Goal: Check status: Check status

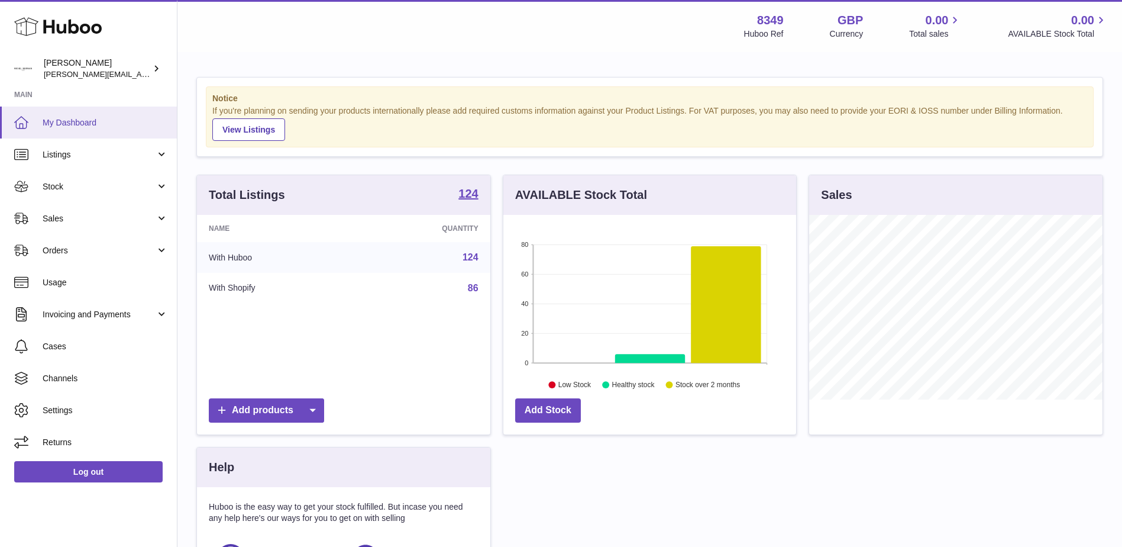
scroll to position [185, 293]
click at [51, 217] on span "Sales" at bounding box center [99, 218] width 113 height 11
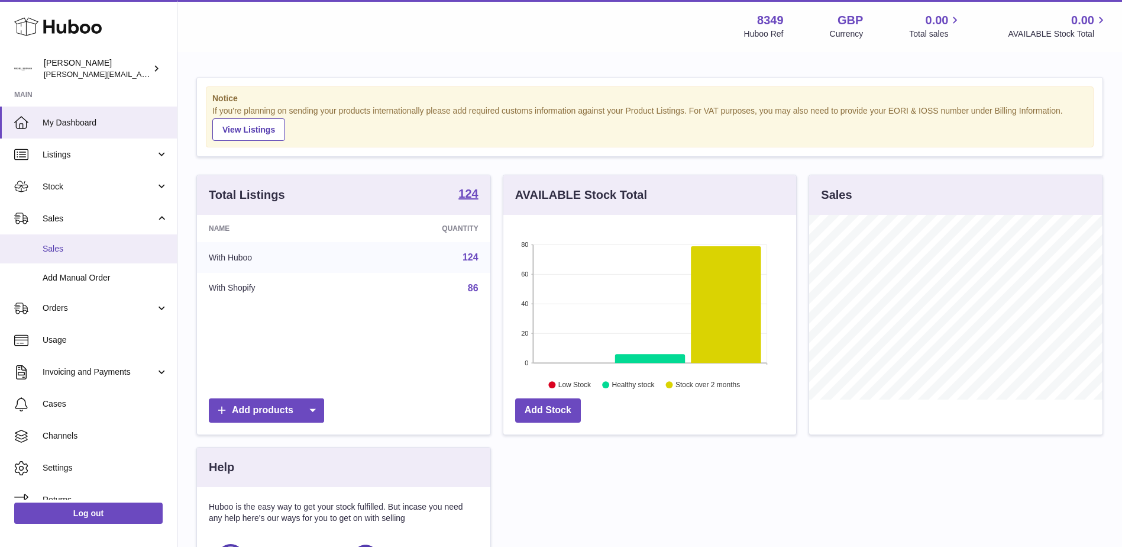
click at [44, 247] on span "Sales" at bounding box center [105, 248] width 125 height 11
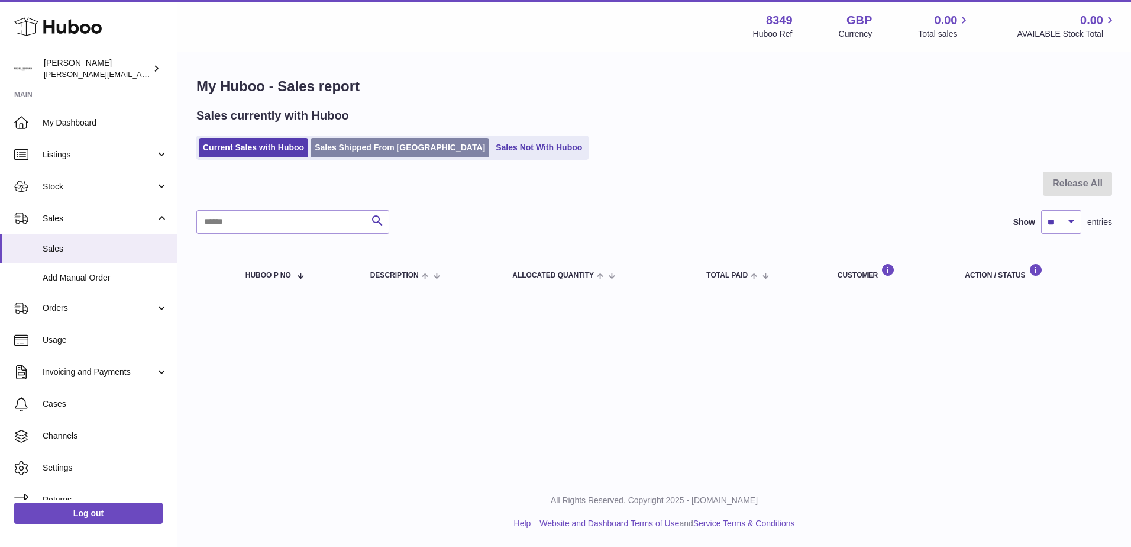
click at [346, 148] on link "Sales Shipped From [GEOGRAPHIC_DATA]" at bounding box center [400, 148] width 179 height 20
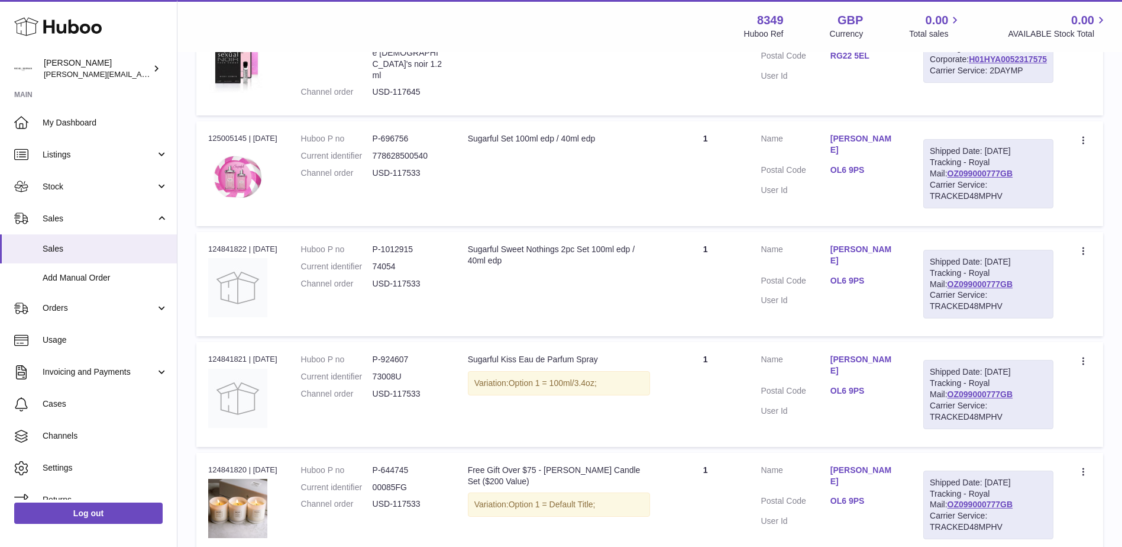
scroll to position [651, 0]
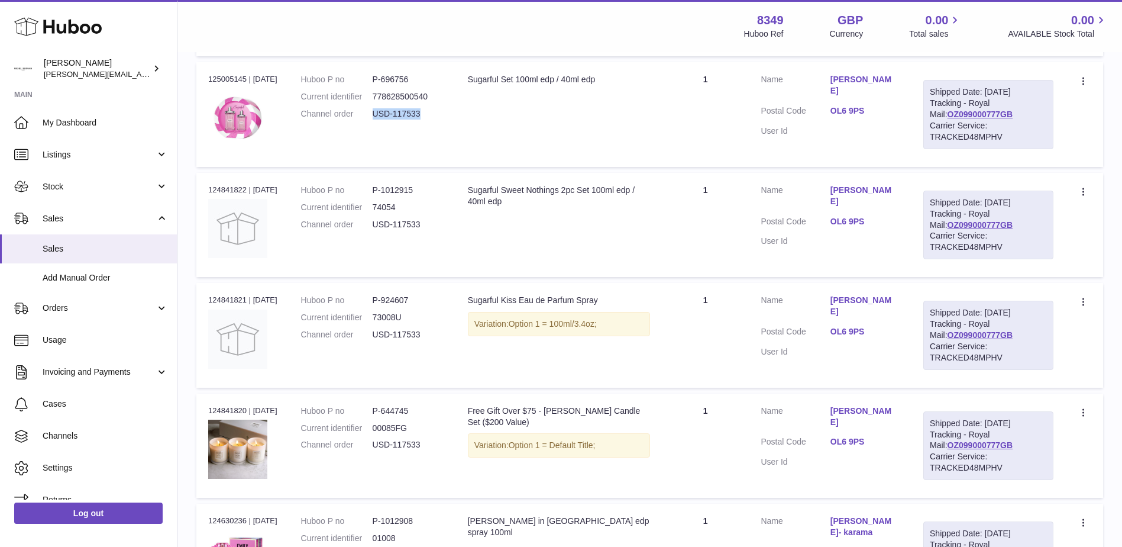
drag, startPoint x: 444, startPoint y: 211, endPoint x: 384, endPoint y: 217, distance: 60.0
click at [384, 120] on dd "USD-117533" at bounding box center [409, 113] width 72 height 11
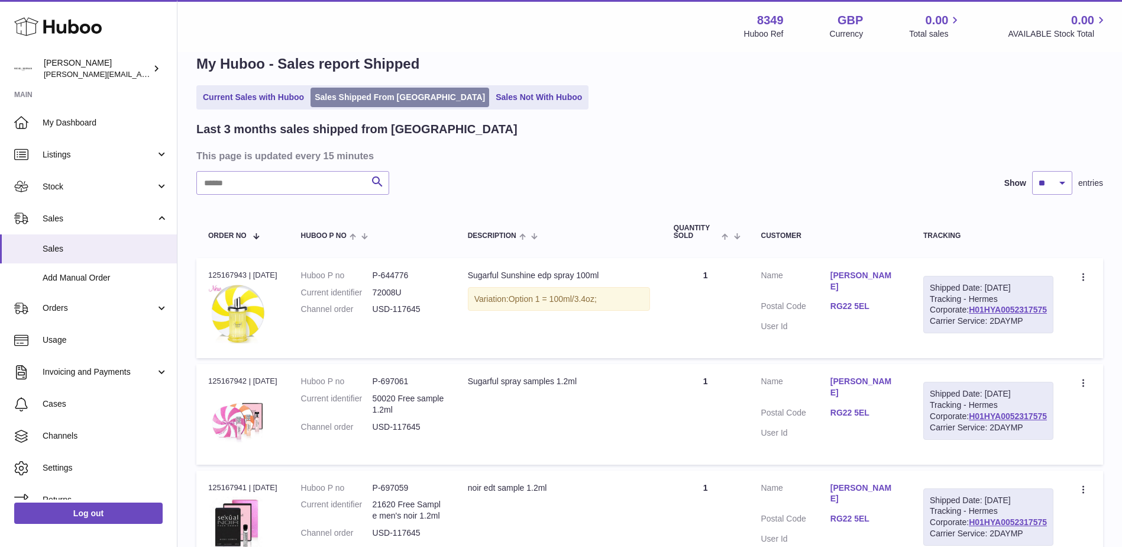
scroll to position [0, 0]
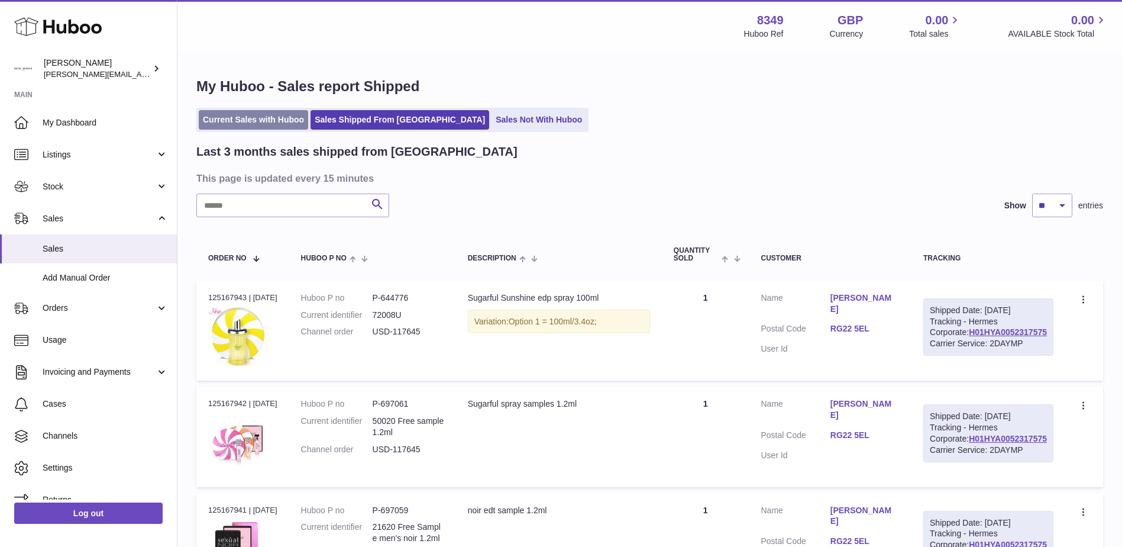
click at [266, 119] on link "Current Sales with Huboo" at bounding box center [253, 120] width 109 height 20
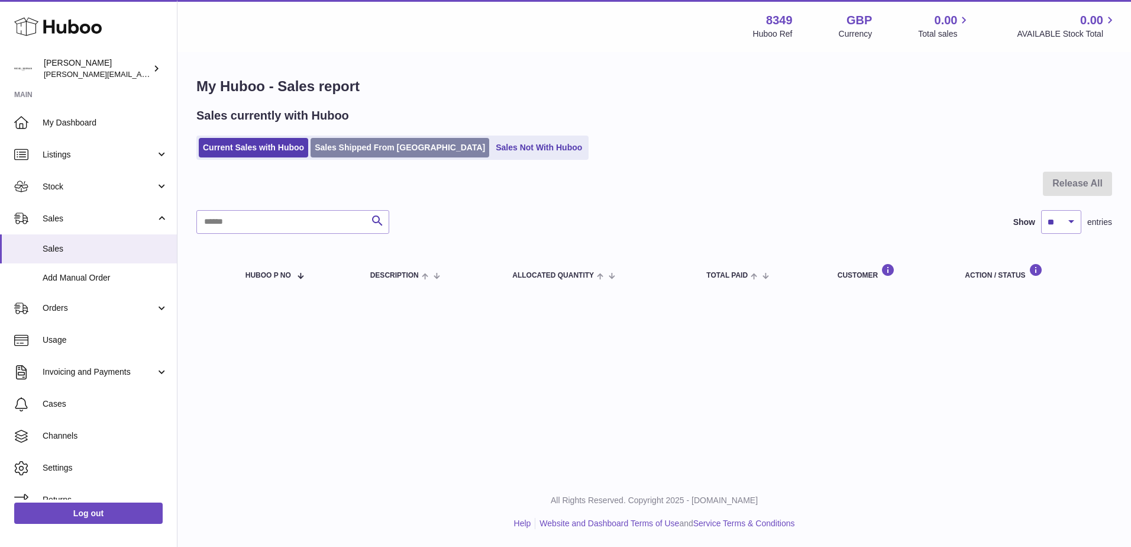
click at [347, 144] on link "Sales Shipped From [GEOGRAPHIC_DATA]" at bounding box center [400, 148] width 179 height 20
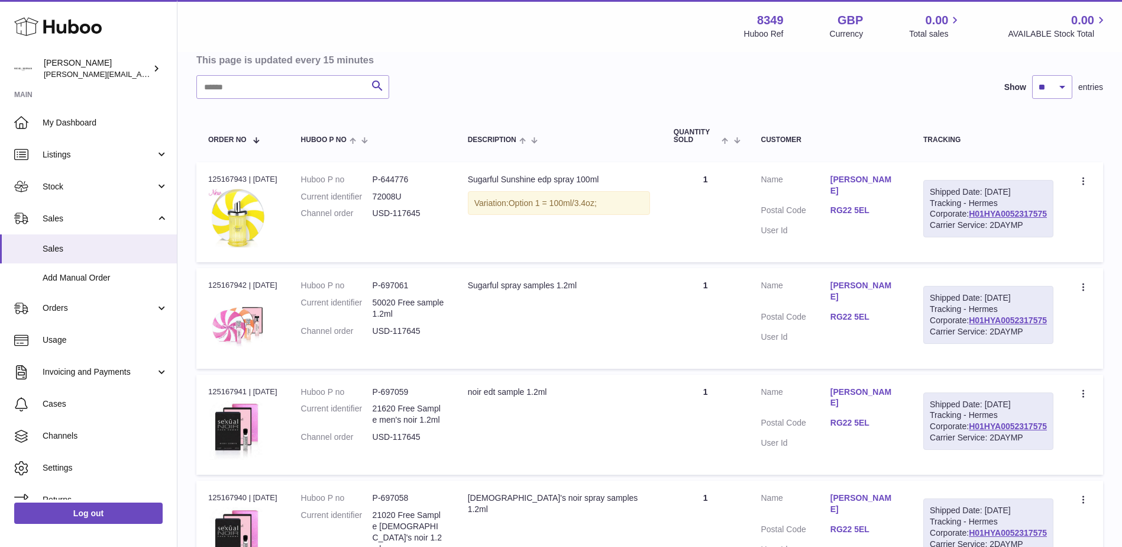
scroll to position [177, 0]
